Goal: Register for event/course

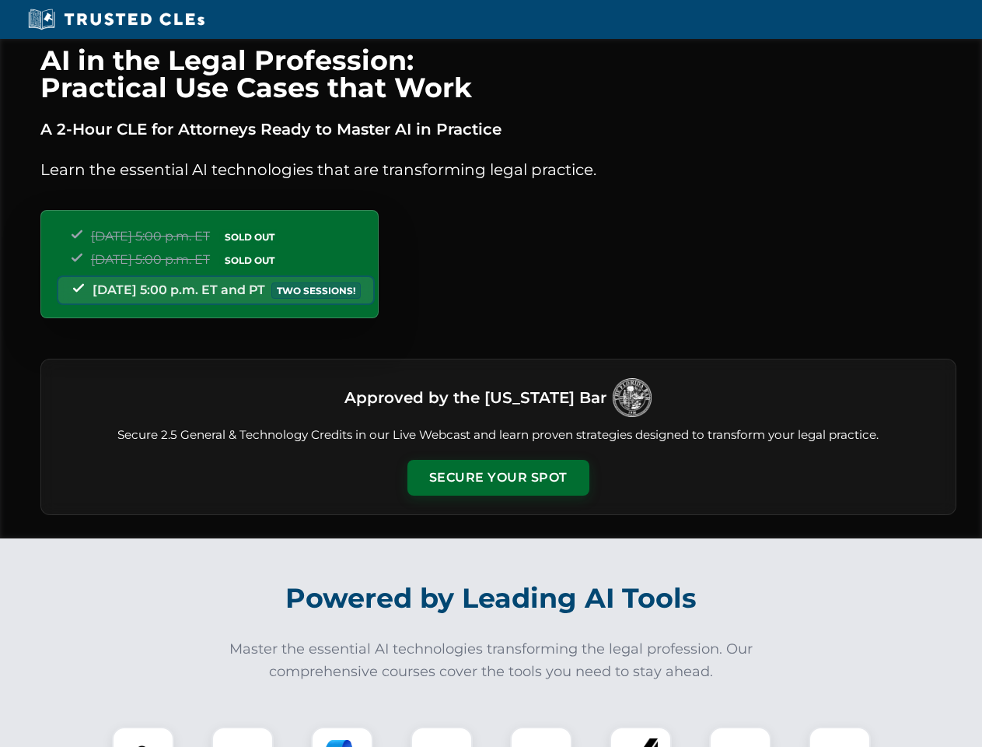
click at [498, 478] on button "Secure Your Spot" at bounding box center [499, 478] width 182 height 36
click at [143, 737] on img at bounding box center [143, 757] width 45 height 45
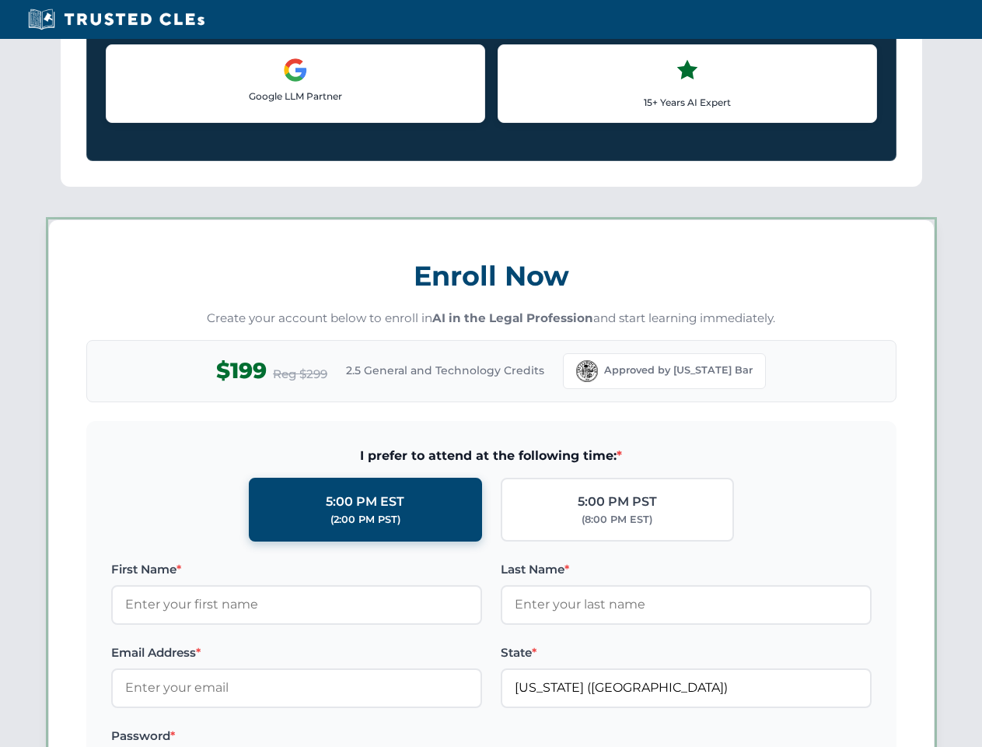
click at [342, 737] on label "Password *" at bounding box center [296, 736] width 371 height 19
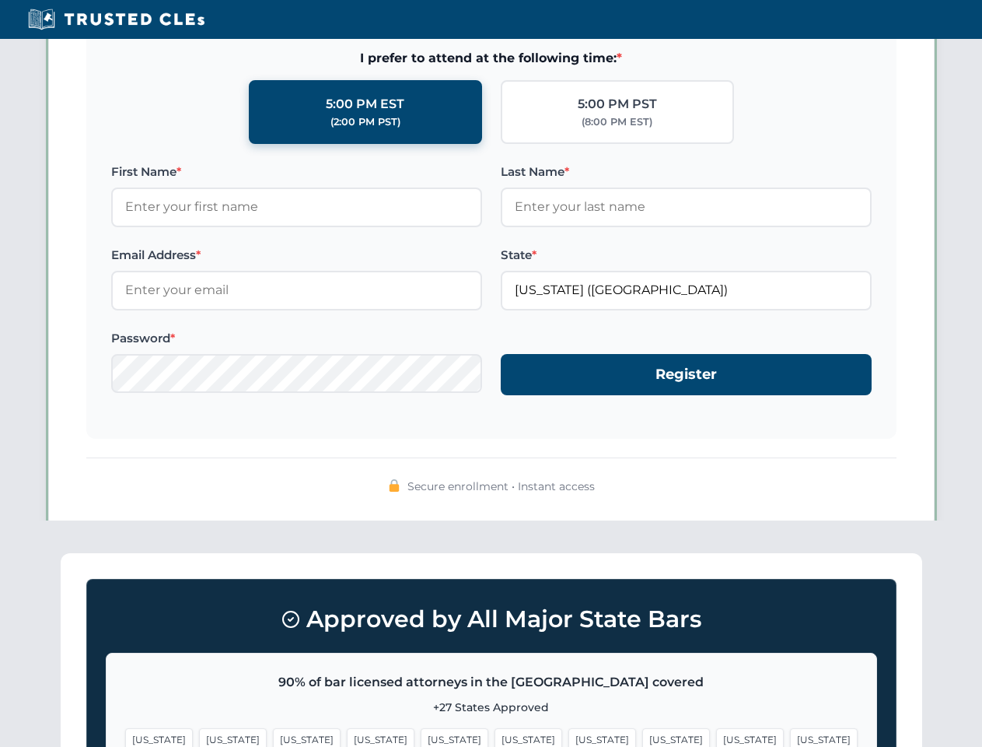
click at [716, 737] on span "[US_STATE]" at bounding box center [750, 739] width 68 height 23
